Goal: Navigation & Orientation: Find specific page/section

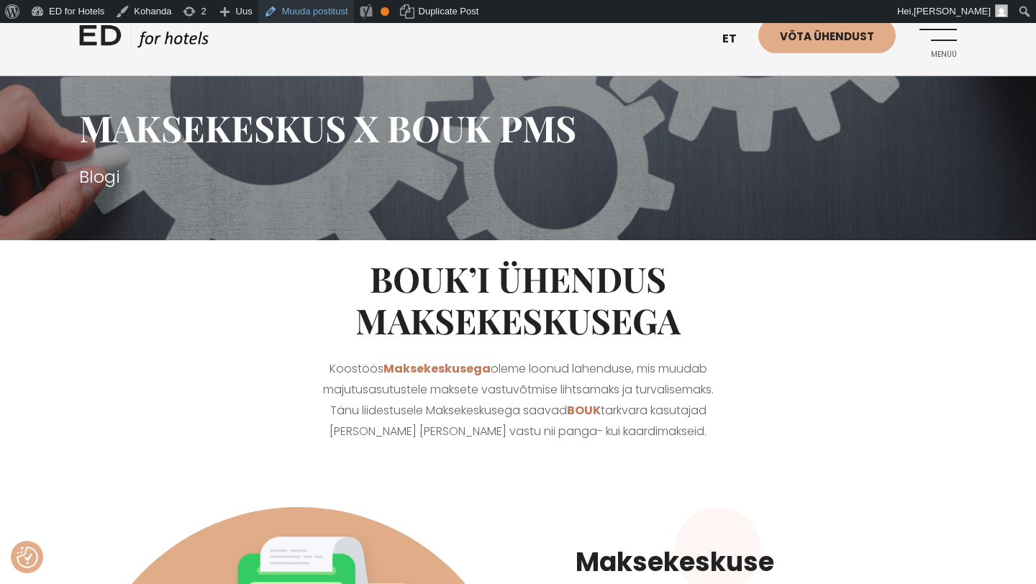
click at [322, 12] on link "Muuda postitust" at bounding box center [306, 11] width 96 height 23
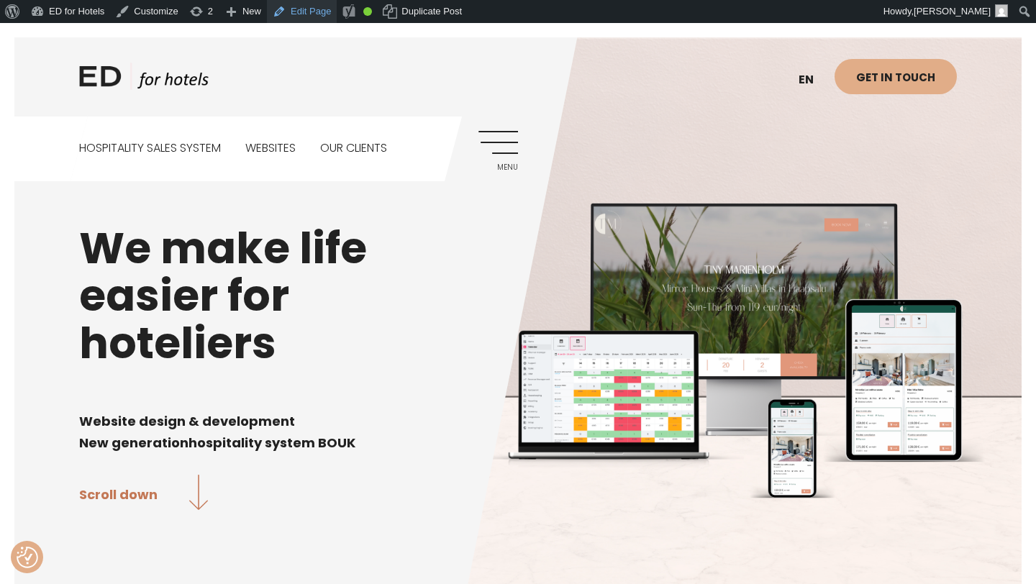
click at [309, 14] on link "Edit Page" at bounding box center [302, 11] width 70 height 23
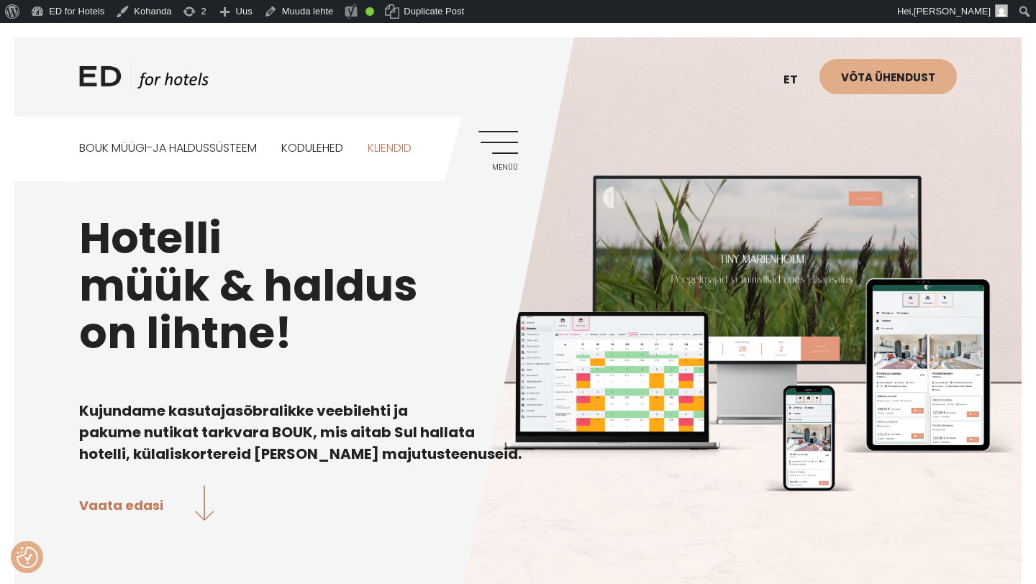
click at [411, 150] on link "Kliendid" at bounding box center [390, 149] width 44 height 64
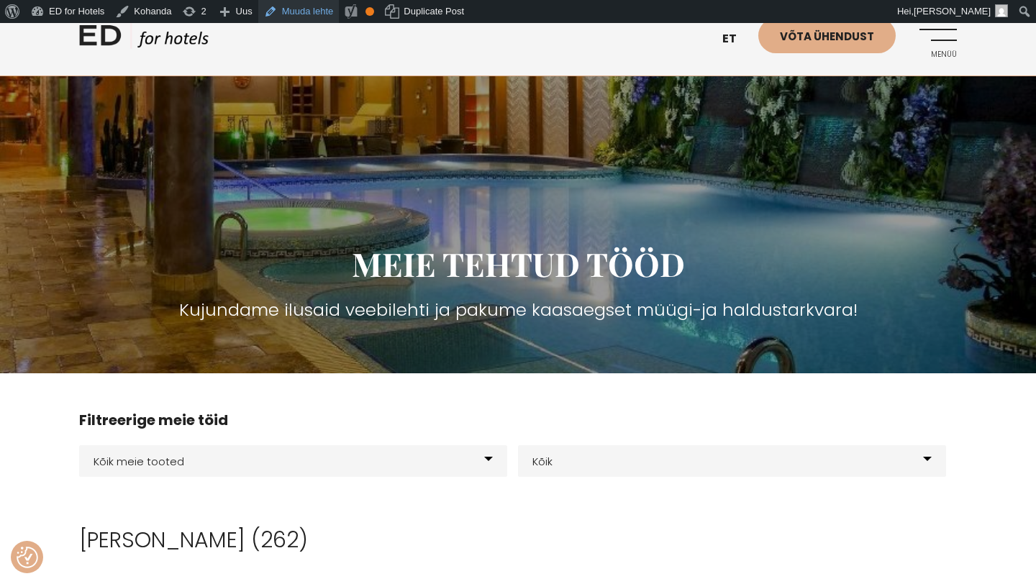
click at [314, 11] on link "Muuda lehte" at bounding box center [298, 11] width 81 height 23
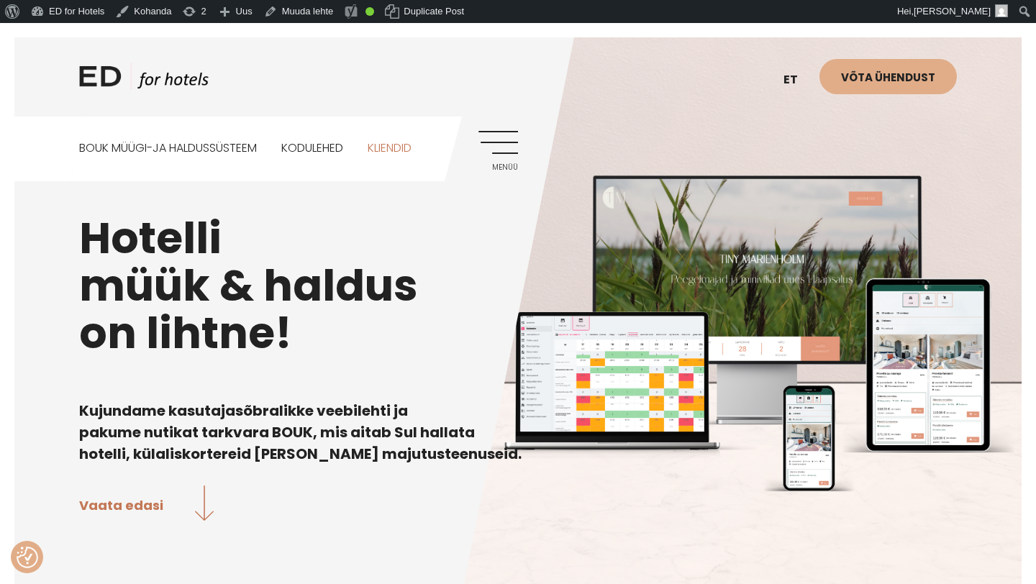
click at [390, 156] on link "Kliendid" at bounding box center [390, 149] width 44 height 64
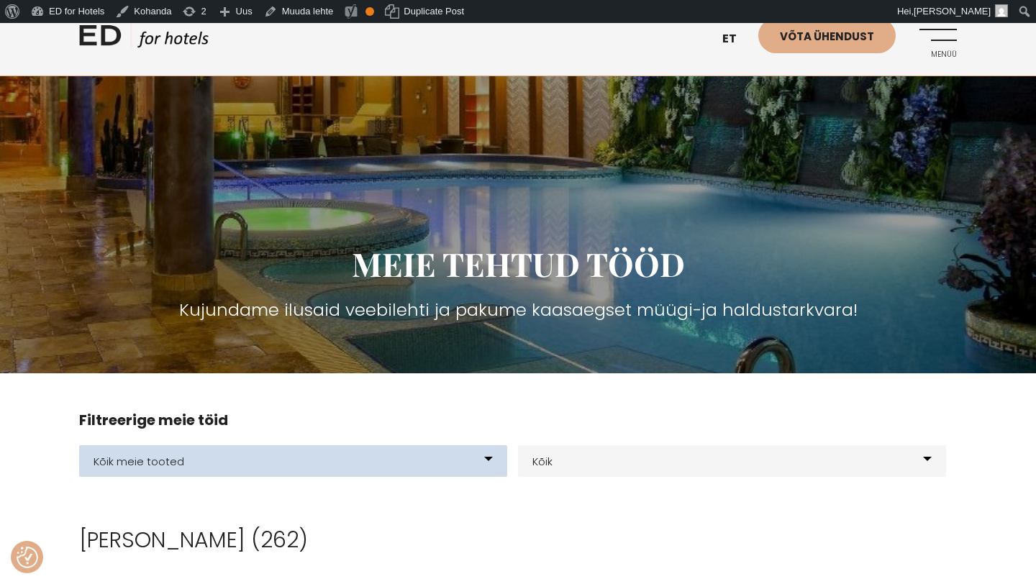
click at [487, 461] on select "Kõik meie tooted BOUK BOOKING BOUK PMS Kodulehed Näidis kodulehe kujunduspõhjad…" at bounding box center [293, 461] width 428 height 32
select select "21"
click at [79, 445] on select "Kõik meie tooted BOUK BOOKING BOUK PMS Kodulehed Näidis kodulehe kujunduspõhjad…" at bounding box center [293, 461] width 428 height 32
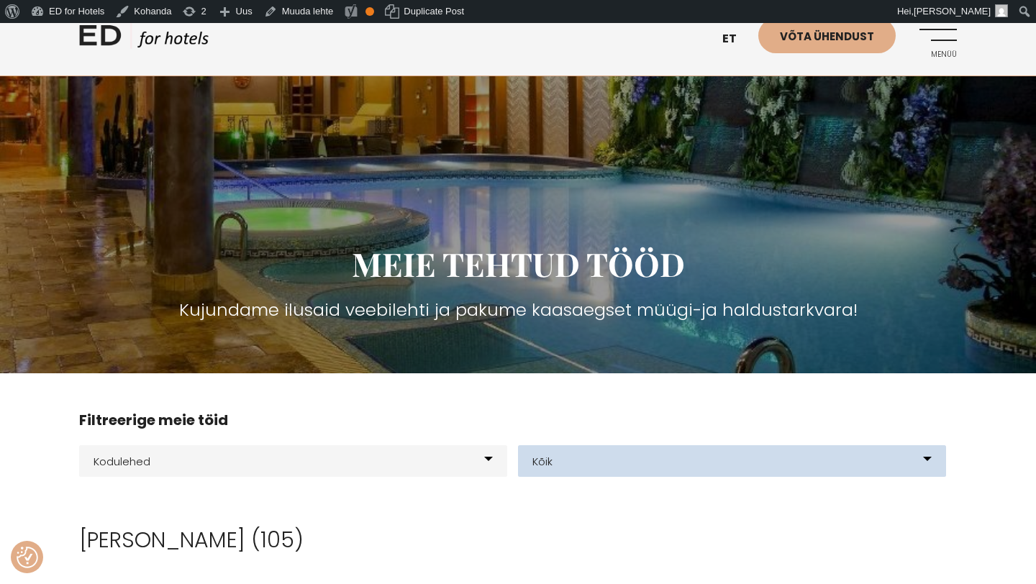
click at [917, 458] on select "Kõik Hotellid Resort Glämping Elamuskeskus E-poe loomine Kodulehe kujundus & ar…" at bounding box center [732, 461] width 428 height 32
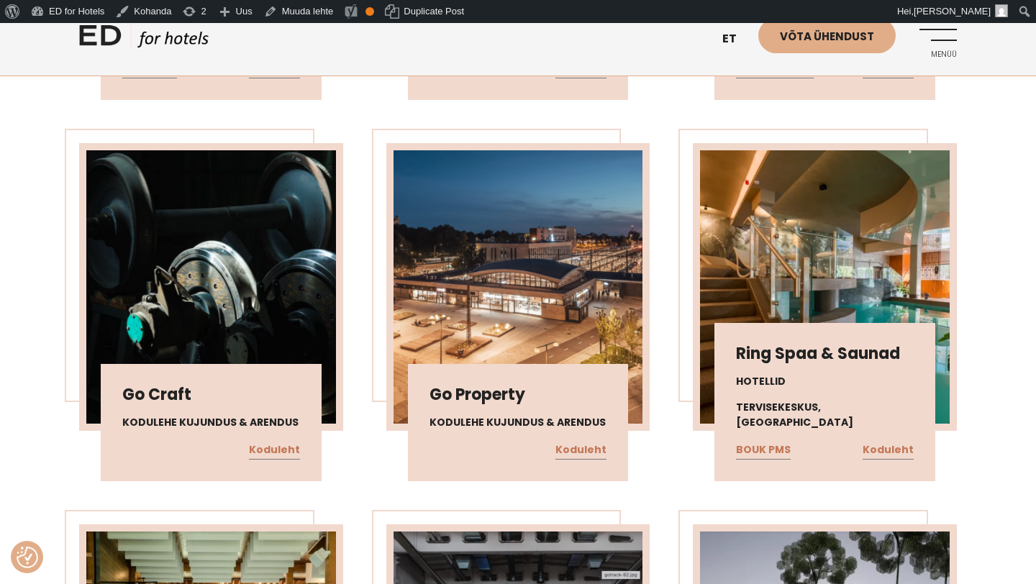
scroll to position [2805, 0]
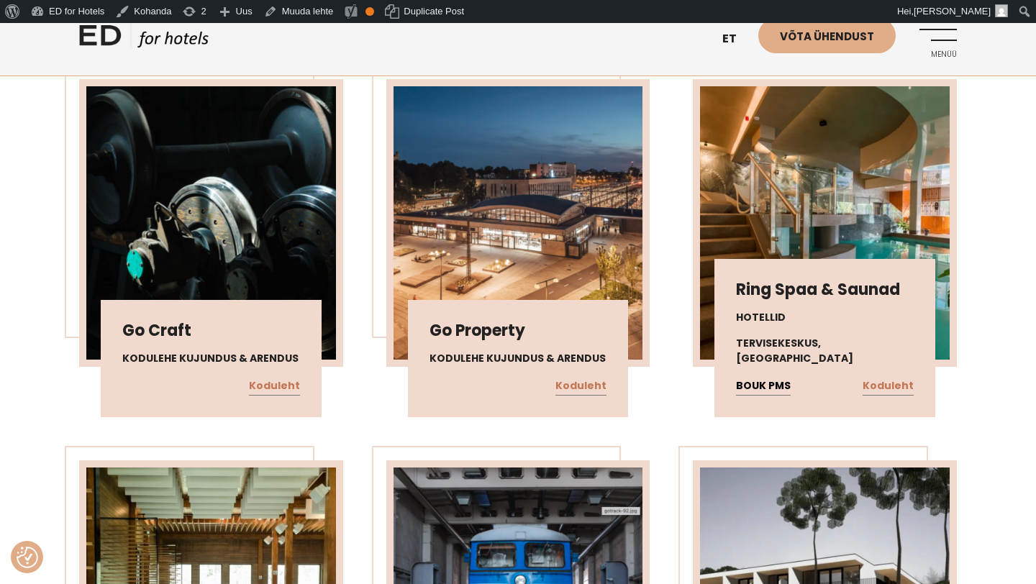
click at [751, 386] on link "BOUK PMS" at bounding box center [763, 386] width 55 height 19
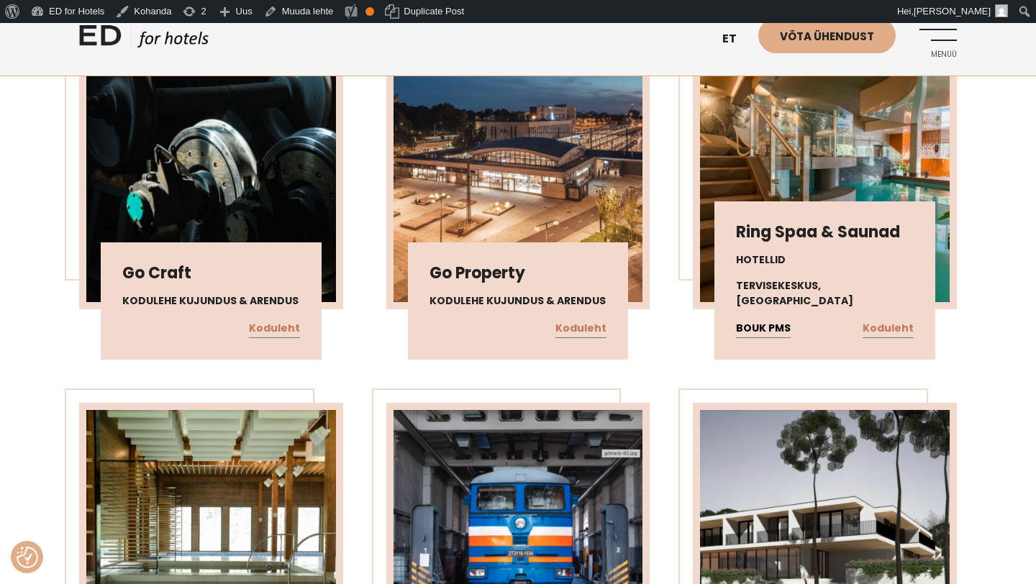
scroll to position [2866, 0]
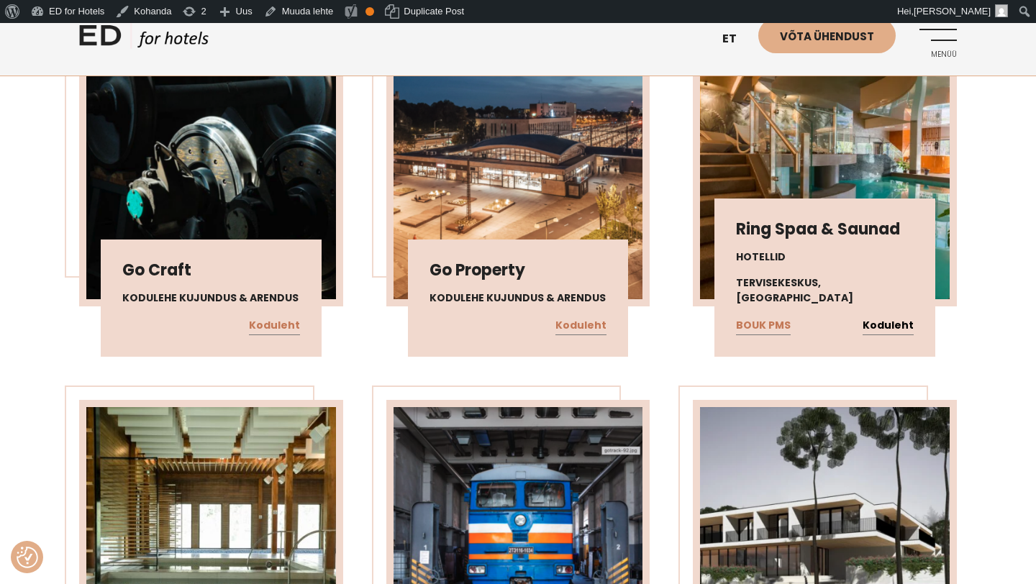
click at [889, 331] on link "Koduleht" at bounding box center [888, 326] width 51 height 19
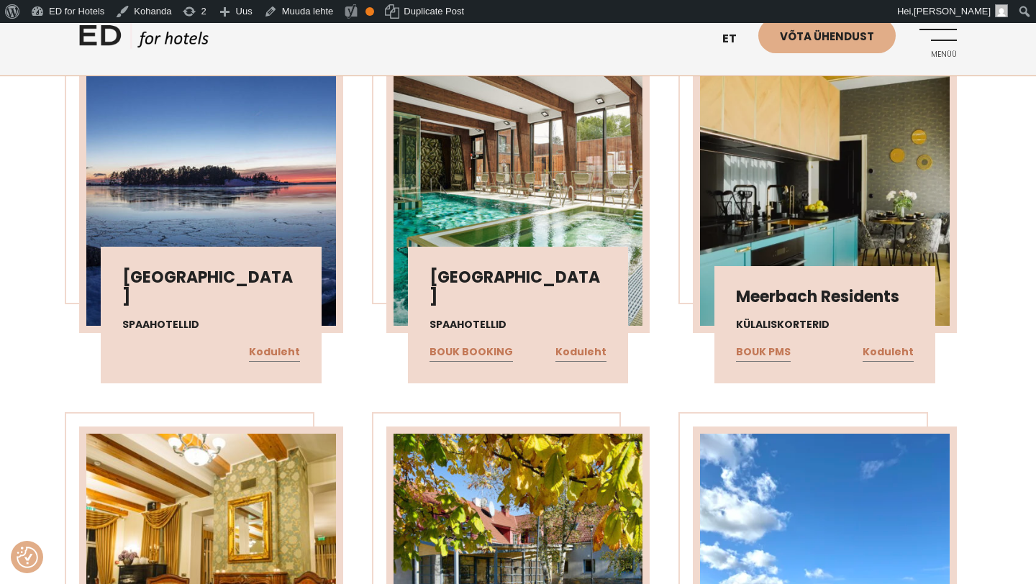
scroll to position [5129, 0]
